Goal: Task Accomplishment & Management: Complete application form

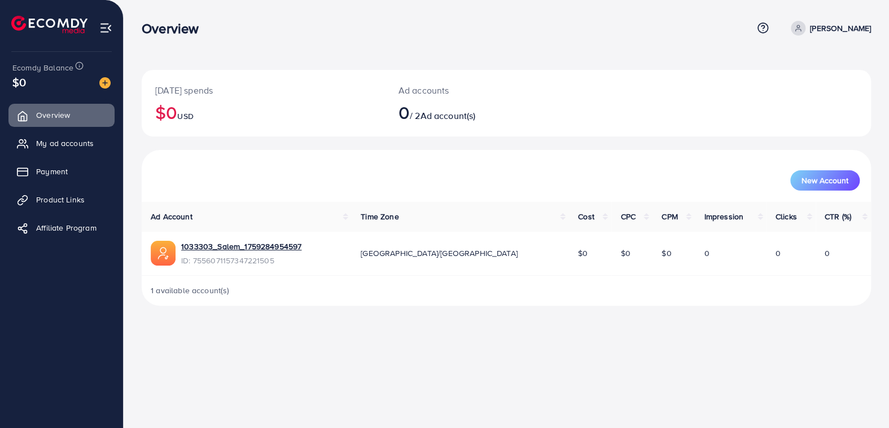
click at [522, 34] on div "Overview" at bounding box center [447, 28] width 611 height 16
click at [72, 146] on span "My ad accounts" at bounding box center [68, 143] width 58 height 11
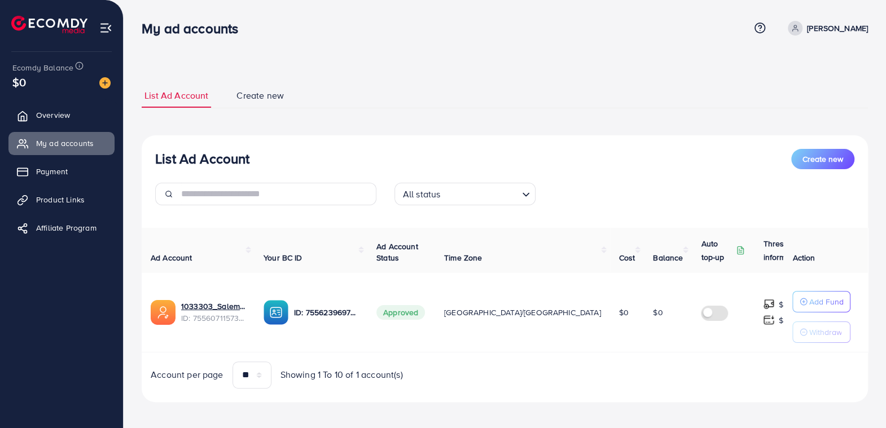
drag, startPoint x: 415, startPoint y: 316, endPoint x: 451, endPoint y: 314, distance: 35.6
click at [425, 314] on span "Approved" at bounding box center [401, 312] width 49 height 15
click at [820, 157] on span "Create new" at bounding box center [823, 159] width 41 height 11
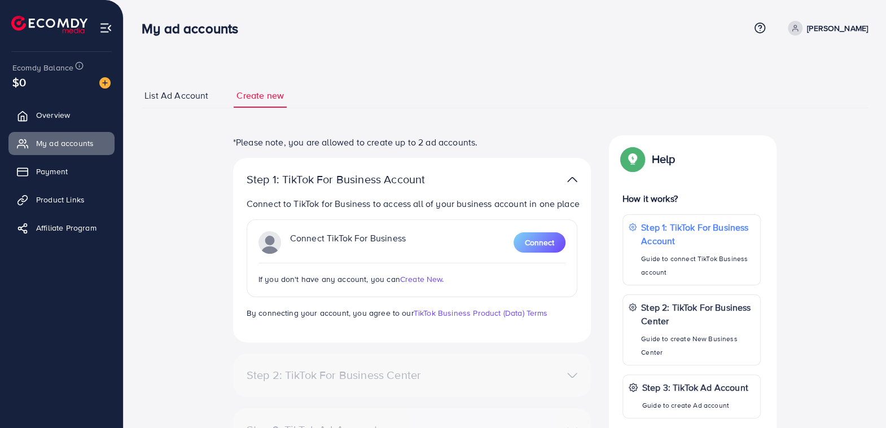
click at [429, 285] on span "Create New." at bounding box center [422, 279] width 44 height 11
click at [60, 227] on span "Affiliate Program" at bounding box center [69, 227] width 60 height 11
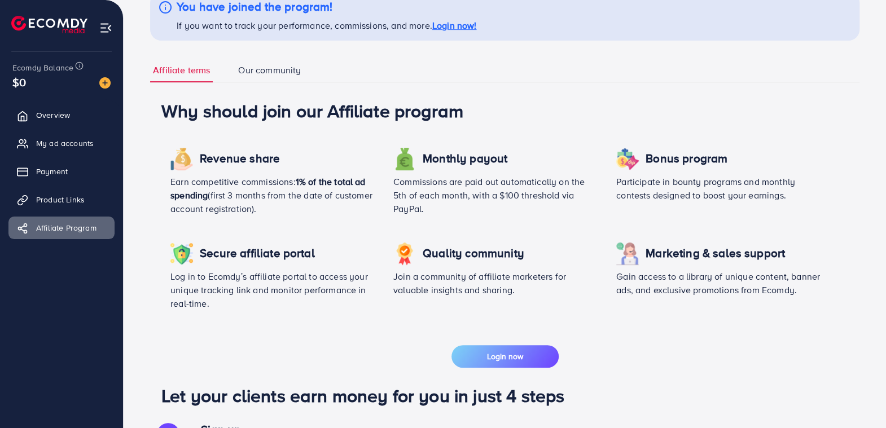
scroll to position [113, 0]
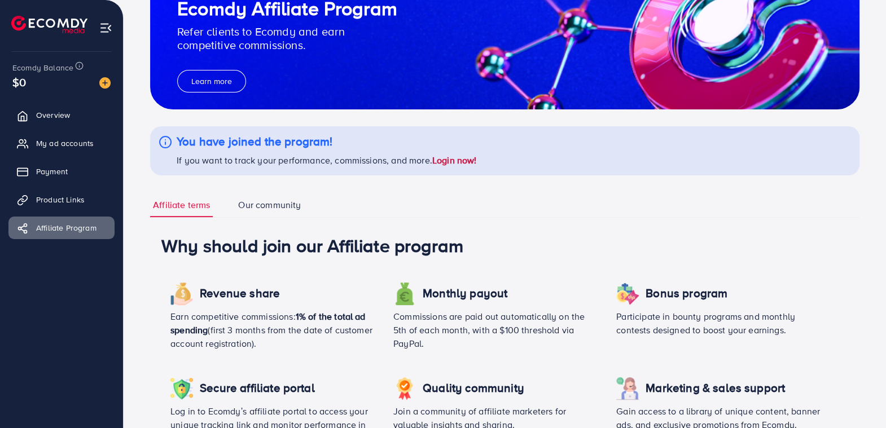
click at [468, 160] on link "Login now!" at bounding box center [454, 160] width 45 height 12
